Goal: Task Accomplishment & Management: Manage account settings

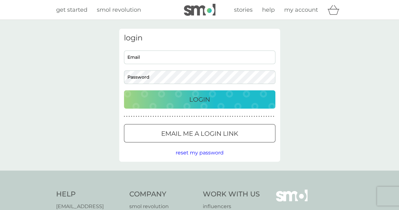
type input "[EMAIL_ADDRESS][DOMAIN_NAME]"
click at [191, 100] on p "Login" at bounding box center [199, 99] width 21 height 10
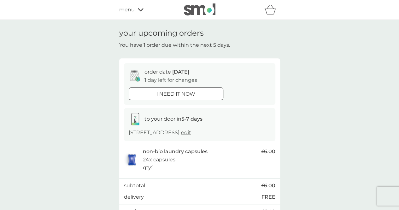
click at [225, 79] on div "order date 10 Sep 1 day left for changes" at bounding box center [200, 76] width 142 height 16
click at [134, 75] on icon at bounding box center [135, 75] width 10 height 11
click at [134, 74] on icon at bounding box center [135, 74] width 2 height 2
click at [195, 155] on div "non-bio laundry capsules 24x capsules qty : 1" at bounding box center [200, 159] width 115 height 24
click at [136, 77] on icon at bounding box center [137, 79] width 4 height 4
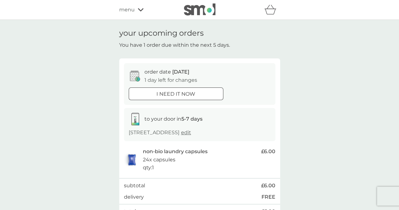
click at [136, 76] on icon at bounding box center [135, 75] width 10 height 11
click at [216, 73] on div "order date 10 Sep 1 day left for changes" at bounding box center [200, 76] width 142 height 16
click at [131, 74] on icon at bounding box center [135, 75] width 10 height 11
click at [135, 77] on icon at bounding box center [135, 75] width 10 height 11
click at [132, 76] on icon at bounding box center [135, 75] width 10 height 11
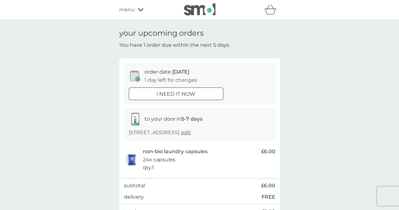
click at [131, 76] on icon at bounding box center [135, 75] width 10 height 11
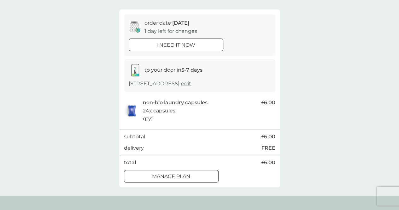
scroll to position [53, 0]
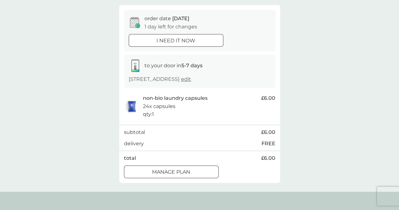
click at [165, 170] on div at bounding box center [171, 171] width 23 height 7
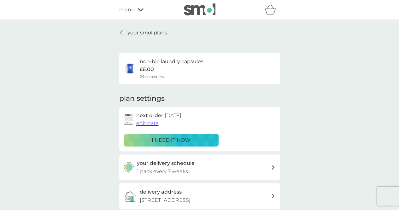
click at [148, 122] on span "edit date" at bounding box center [147, 123] width 22 height 6
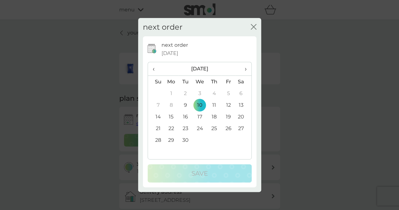
click at [198, 128] on td "24" at bounding box center [199, 128] width 15 height 12
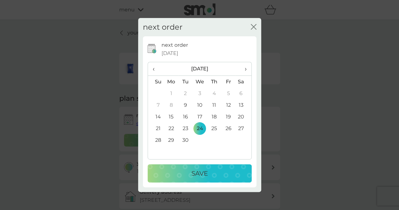
click at [195, 170] on p "Save" at bounding box center [199, 173] width 16 height 10
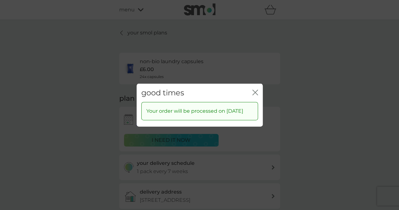
click at [254, 89] on icon "close" at bounding box center [255, 92] width 6 height 6
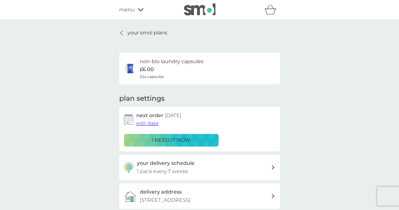
click at [149, 32] on p "your smol plans" at bounding box center [147, 33] width 40 height 8
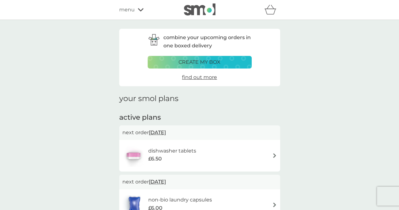
click at [275, 156] on img at bounding box center [274, 155] width 5 height 5
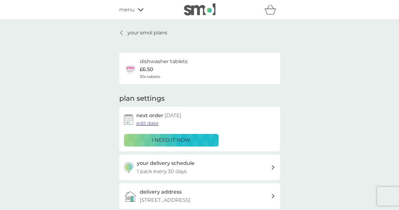
click at [184, 138] on p "i need it now" at bounding box center [171, 140] width 39 height 8
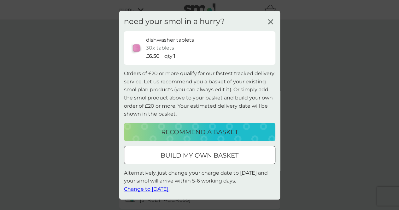
click at [272, 21] on icon at bounding box center [270, 21] width 9 height 9
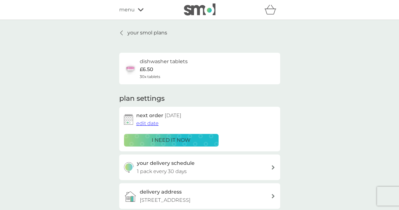
click at [149, 123] on span "edit date" at bounding box center [147, 123] width 22 height 6
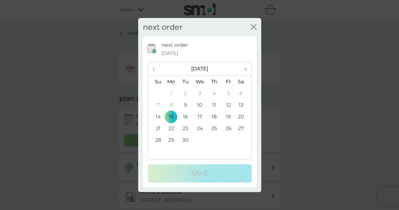
click at [200, 106] on td "10" at bounding box center [199, 105] width 15 height 12
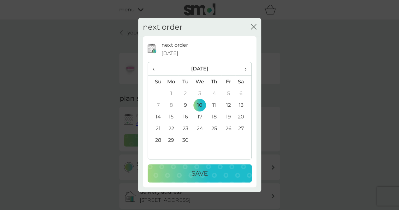
click at [200, 173] on p "Save" at bounding box center [199, 173] width 16 height 10
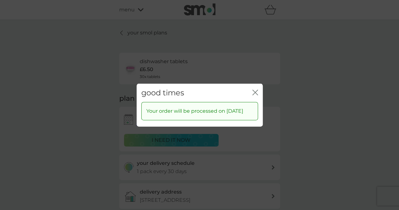
click at [253, 89] on icon "close" at bounding box center [255, 92] width 6 height 6
